Goal: Transaction & Acquisition: Subscribe to service/newsletter

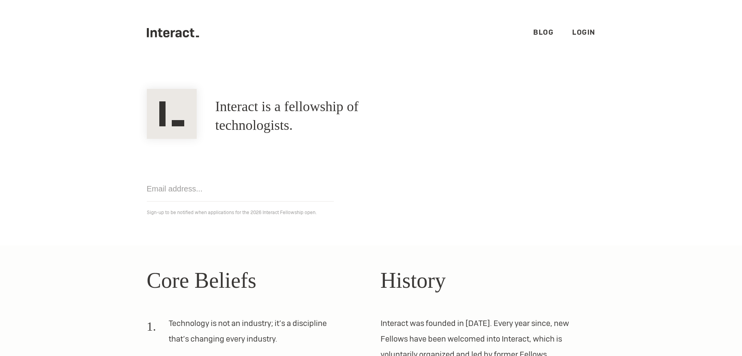
click at [586, 28] on link "Login" at bounding box center [583, 32] width 23 height 9
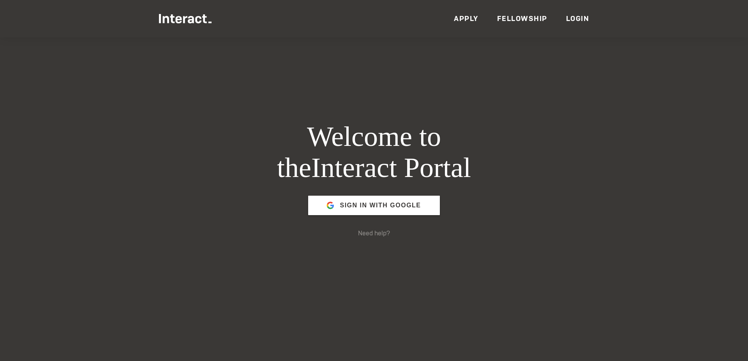
click at [460, 22] on link "Apply" at bounding box center [466, 18] width 25 height 9
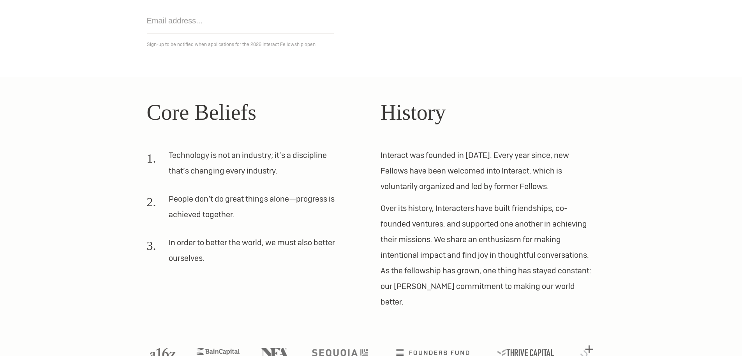
scroll to position [171, 0]
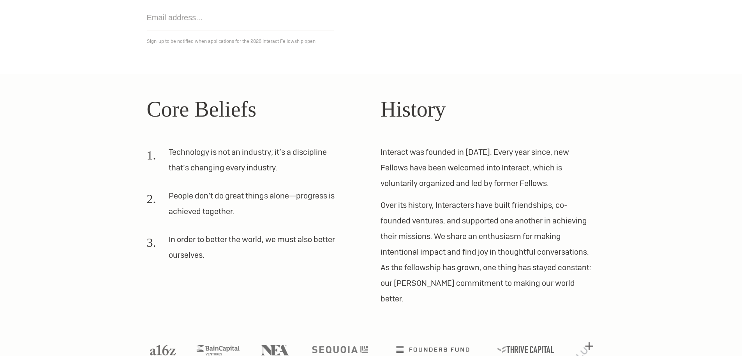
click at [211, 18] on input "email" at bounding box center [240, 17] width 187 height 25
type input "[EMAIL_ADDRESS][DOMAIN_NAME]"
click input "Get notified" at bounding box center [0, 0] width 0 height 0
